Goal: Task Accomplishment & Management: Manage account settings

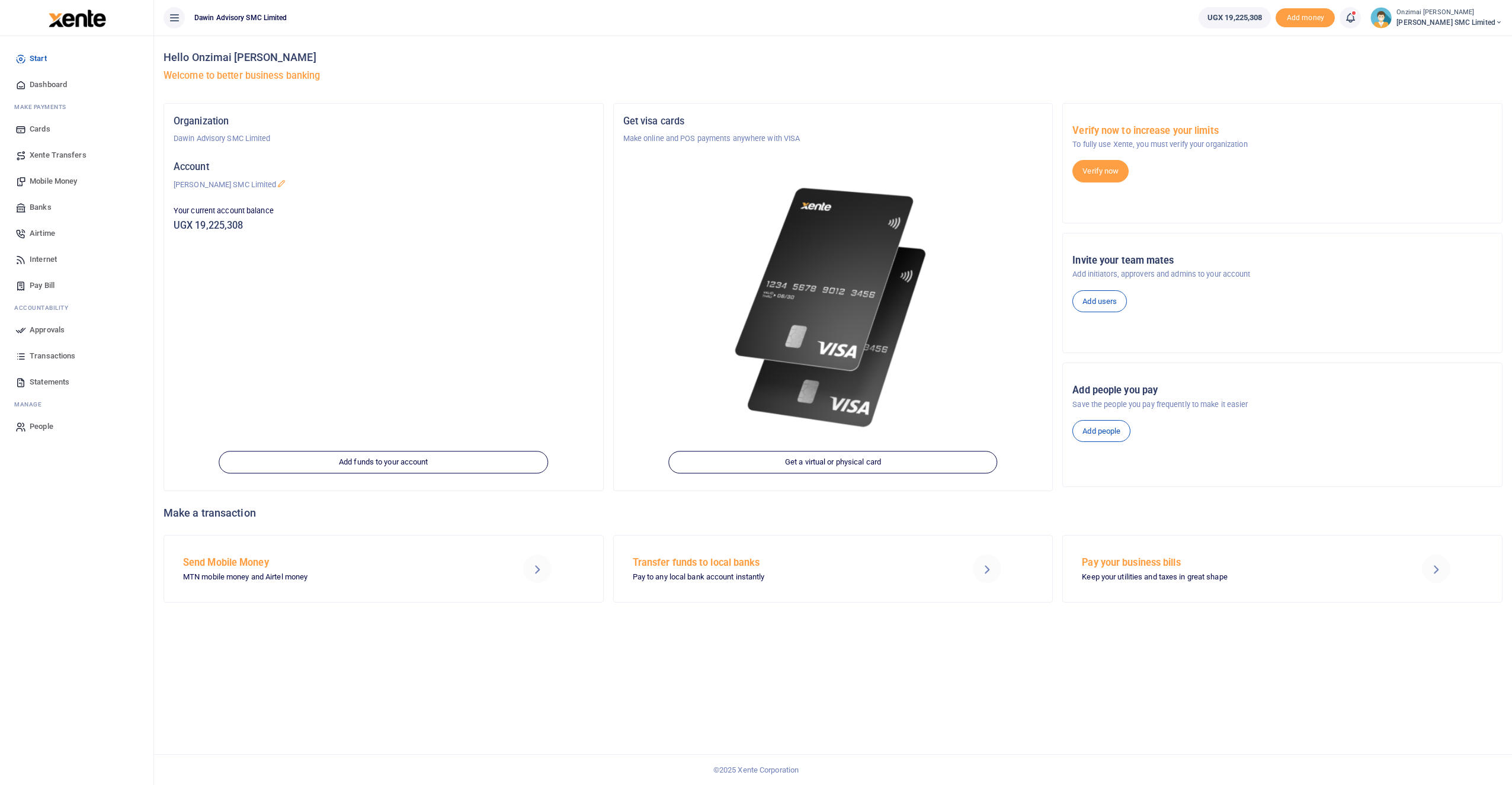
click at [48, 329] on span "Approvals" at bounding box center [46, 330] width 35 height 12
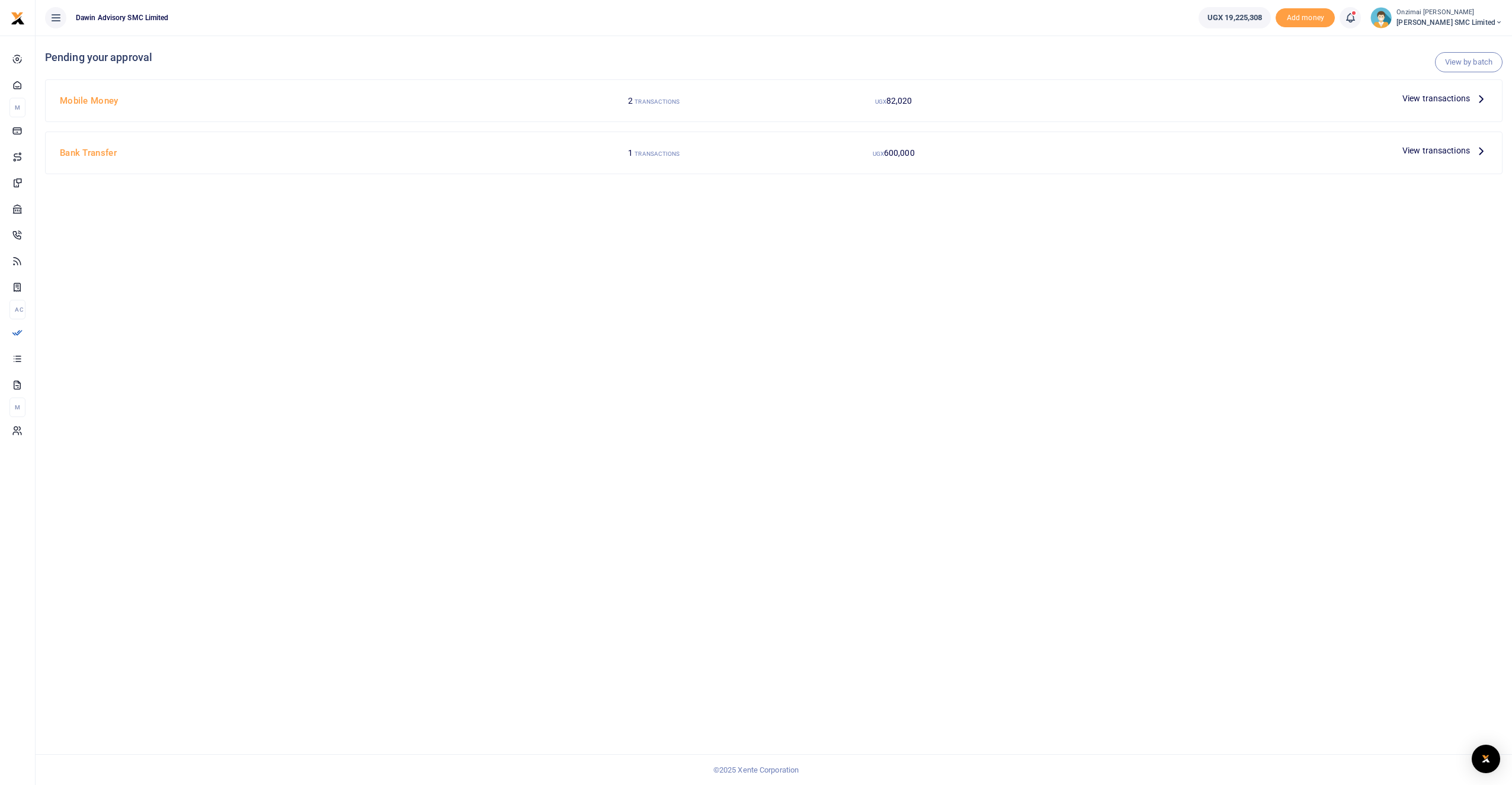
click at [1423, 98] on span "View transactions" at bounding box center [1436, 98] width 68 height 13
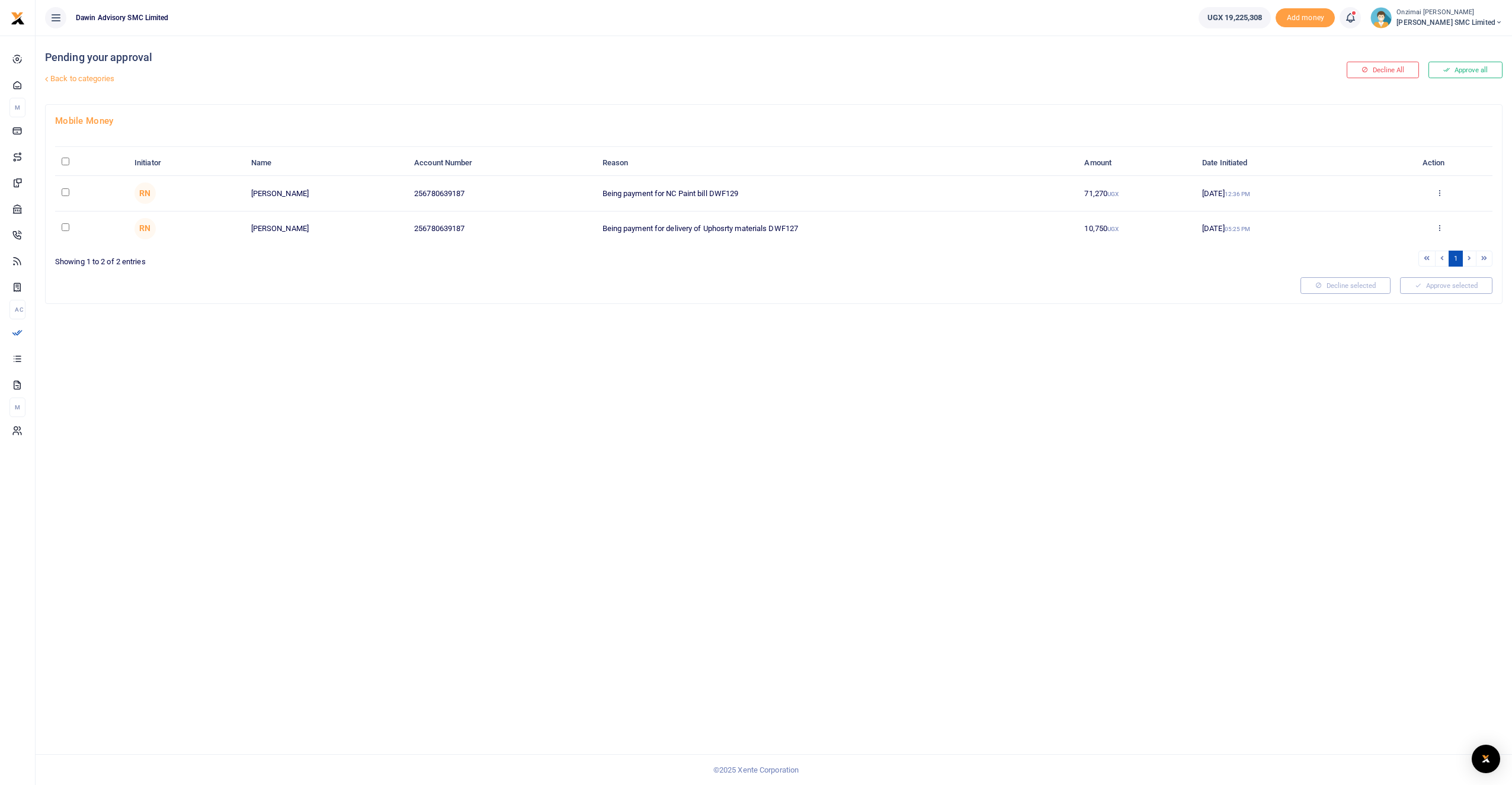
click at [59, 194] on td at bounding box center [91, 193] width 73 height 35
click at [67, 194] on input "checkbox" at bounding box center [65, 192] width 8 height 8
checkbox input "true"
click at [1436, 283] on button "Approve selected (1)" at bounding box center [1442, 286] width 101 height 17
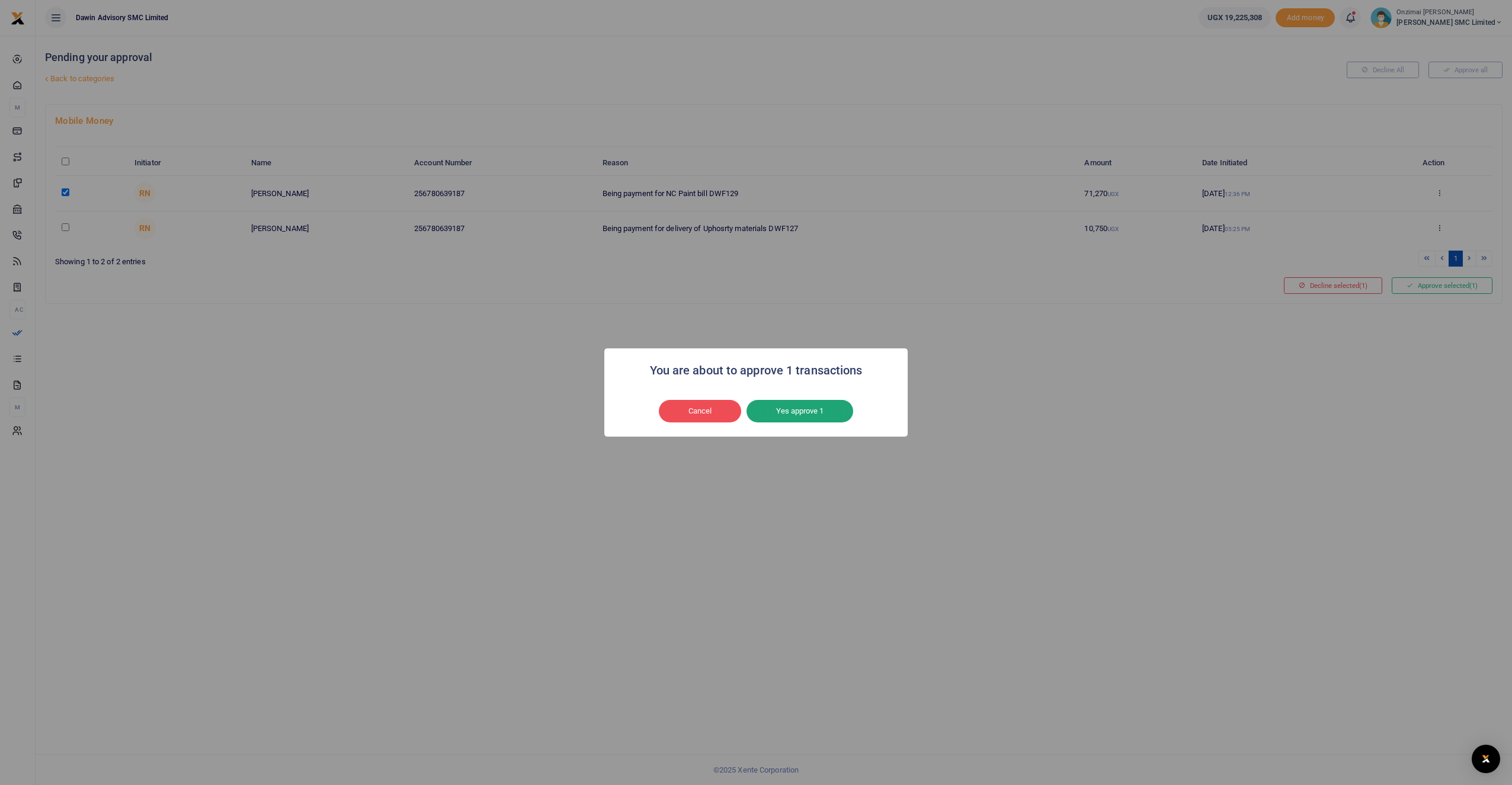
click at [784, 406] on button "Yes approve 1" at bounding box center [799, 411] width 106 height 23
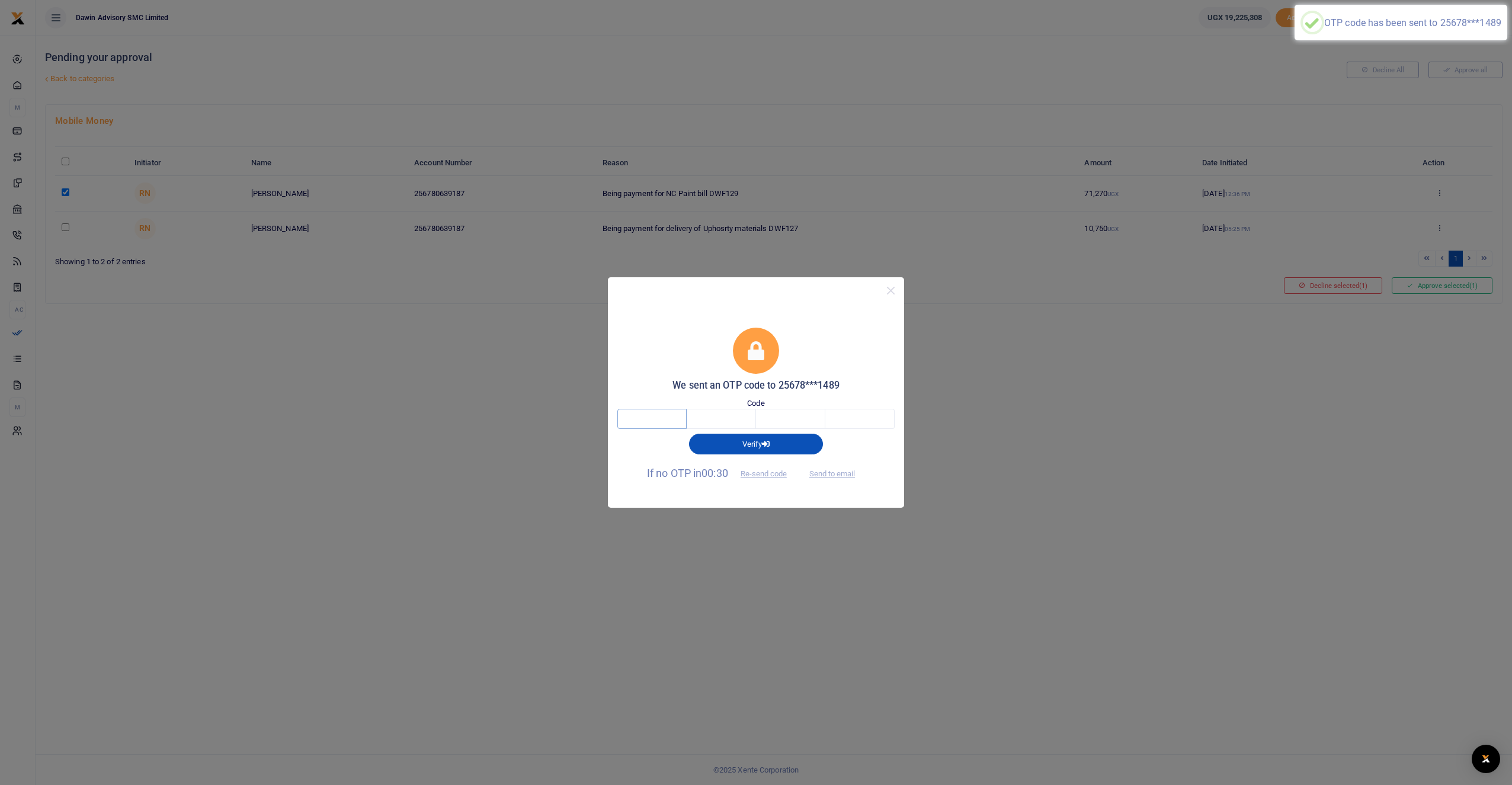
click at [667, 413] on input "text" at bounding box center [651, 419] width 69 height 20
click at [712, 418] on input "text" at bounding box center [721, 419] width 69 height 20
click at [653, 416] on input "text" at bounding box center [651, 419] width 69 height 20
click at [831, 476] on button "Send to email" at bounding box center [832, 474] width 66 height 20
click at [642, 420] on input "text" at bounding box center [651, 419] width 69 height 20
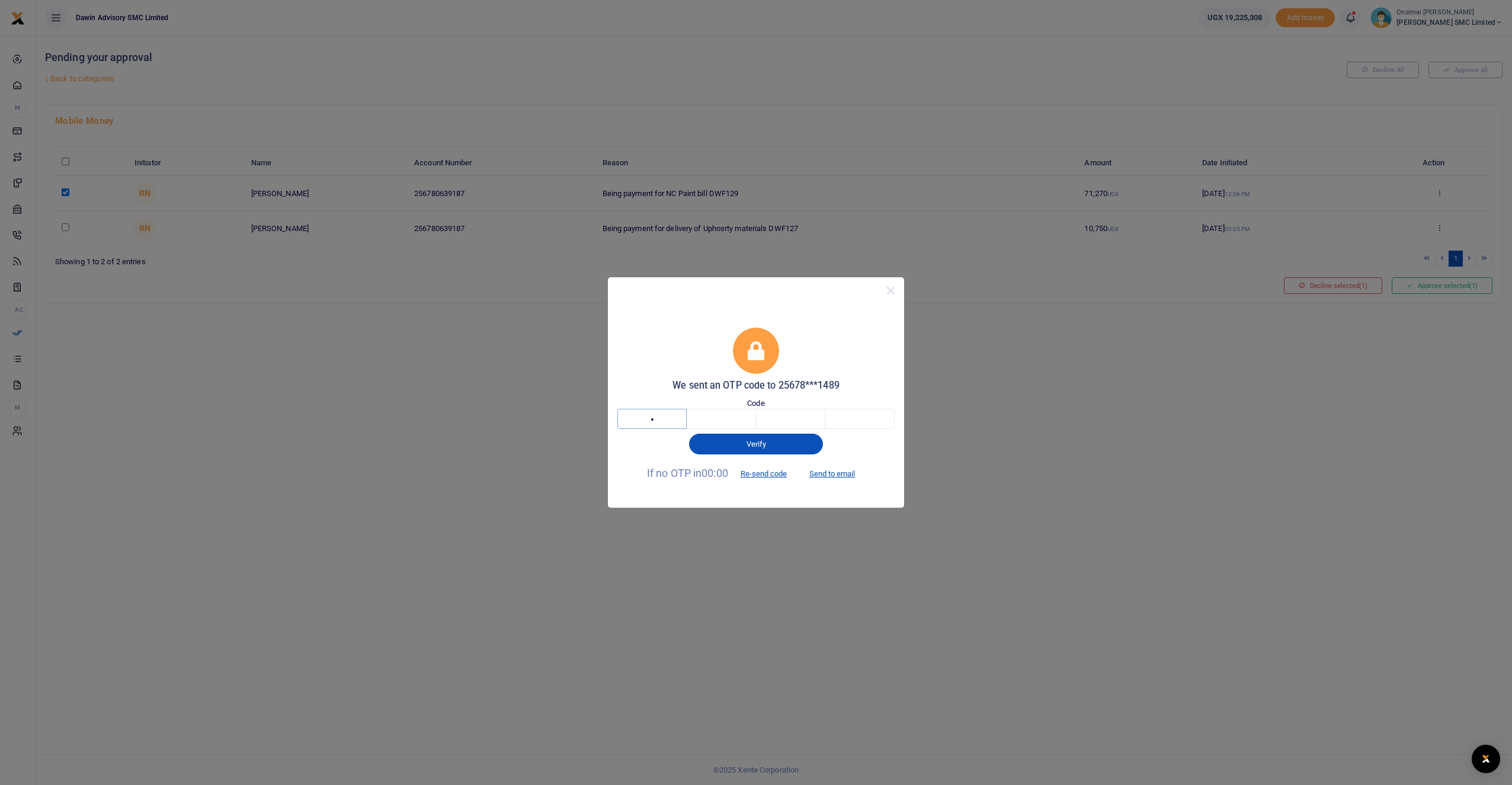
type input "1"
type input "5"
type input "2"
click at [837, 474] on button "Send to email" at bounding box center [832, 474] width 66 height 20
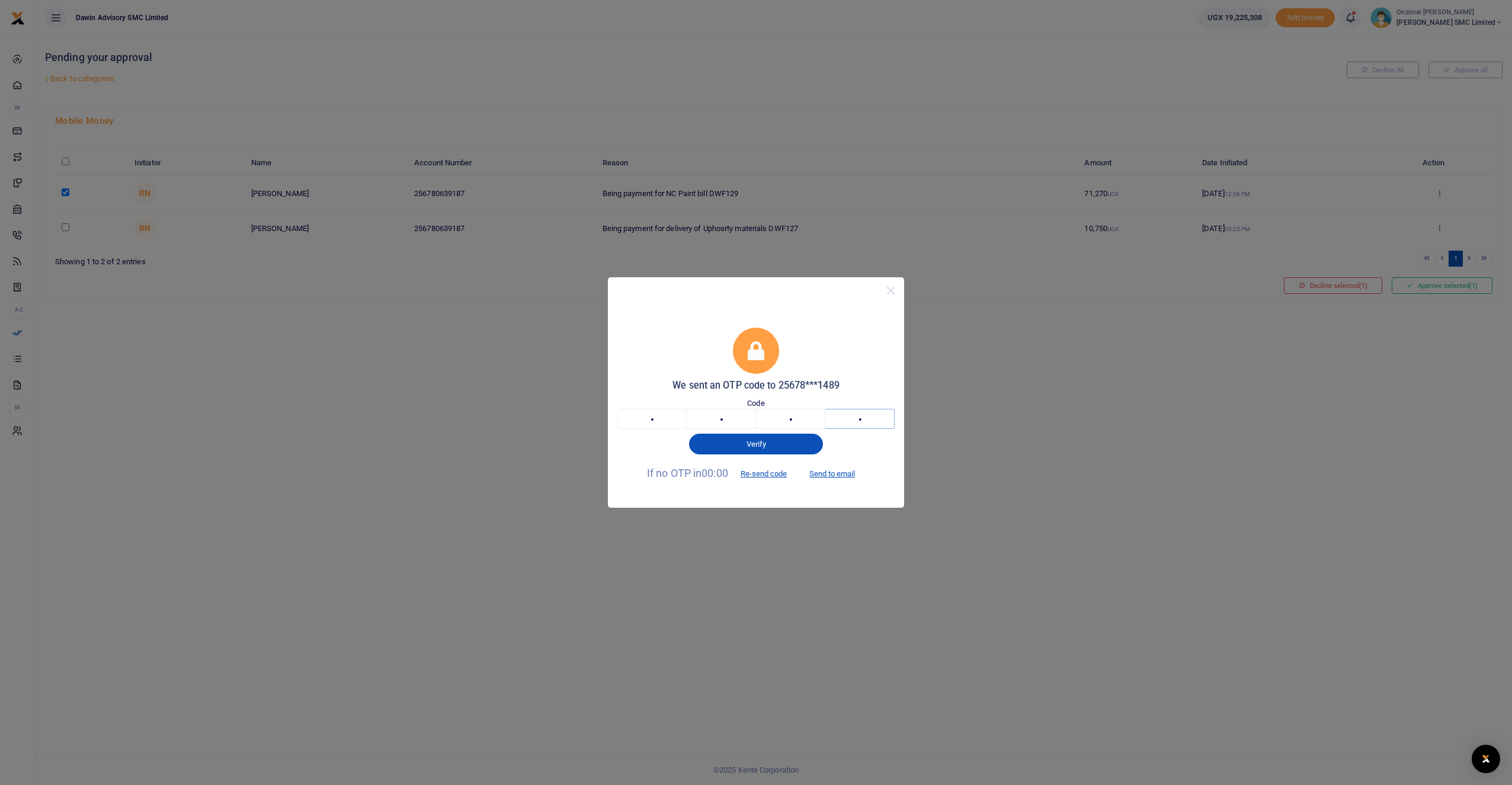
click at [864, 424] on input "2" at bounding box center [859, 419] width 69 height 20
type input "1"
type input "4"
type input "3"
type input "9"
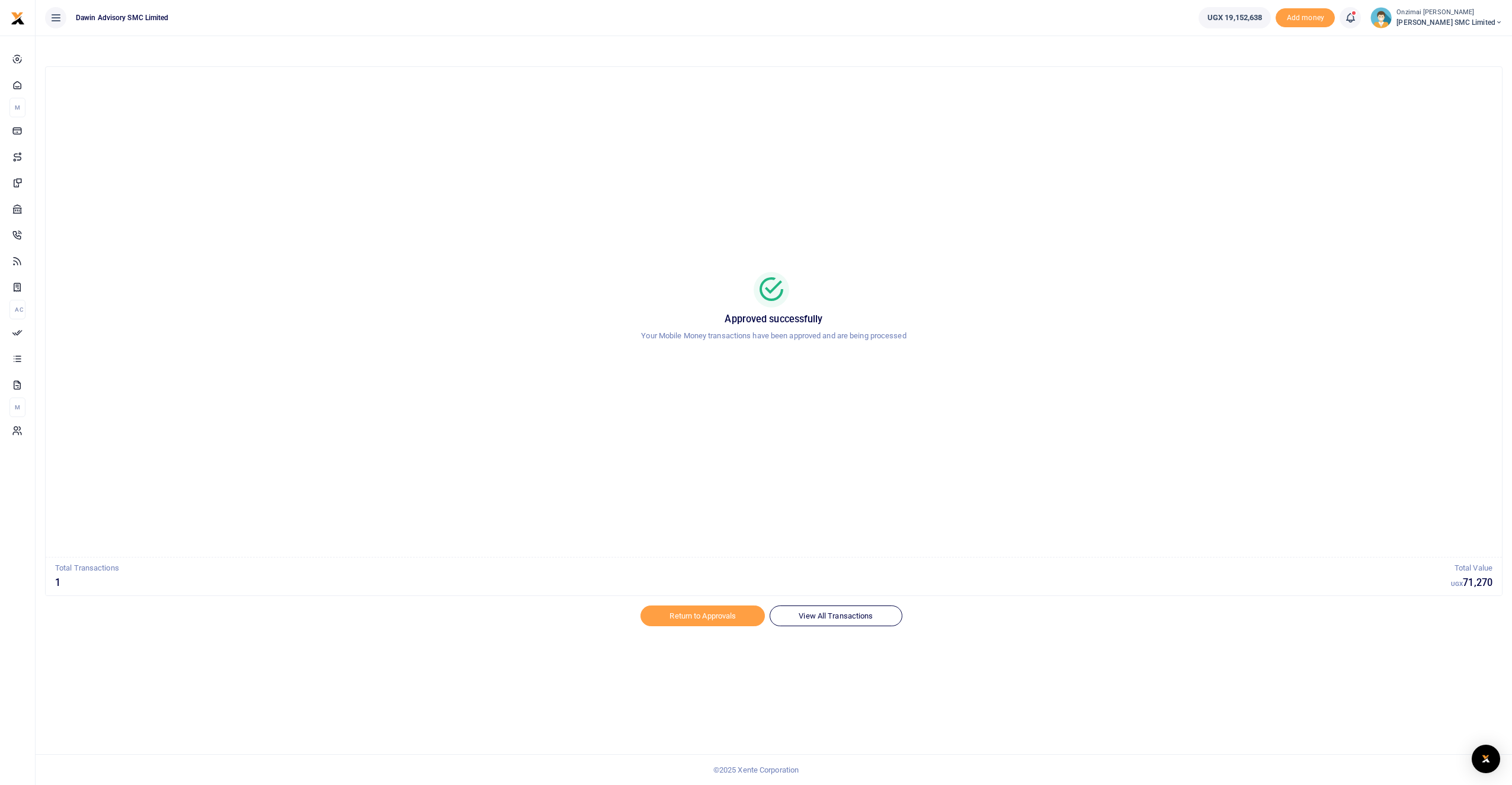
click at [1352, 16] on icon at bounding box center [1349, 17] width 12 height 13
click at [1268, 77] on h6 "Transactions to act upon" at bounding box center [1285, 78] width 131 height 10
click at [51, 356] on span "Transactions" at bounding box center [52, 356] width 46 height 12
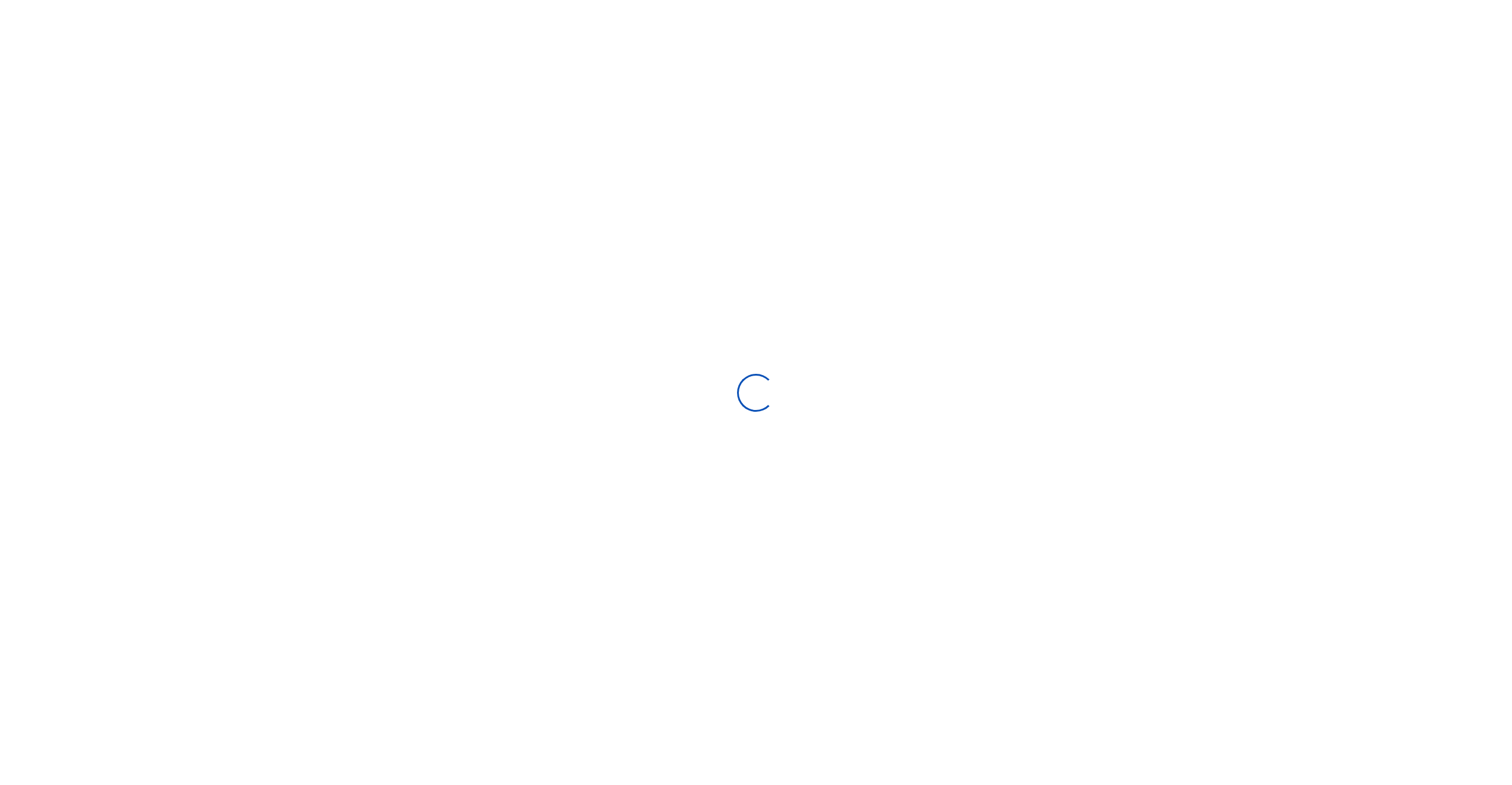
select select
type input "[DATE] - [DATE]"
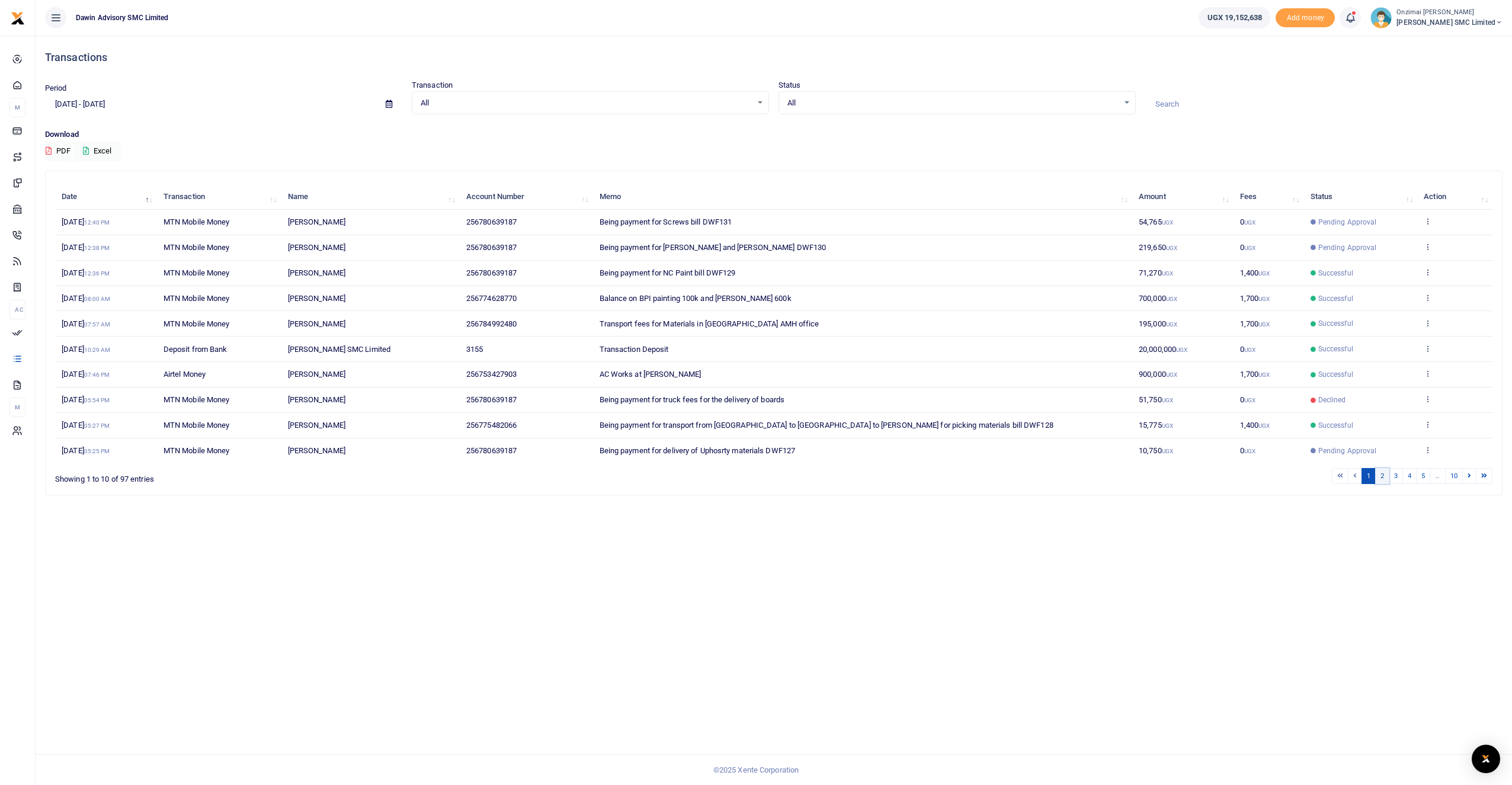
click at [1382, 477] on link "2" at bounding box center [1382, 476] width 14 height 16
